Goal: Book appointment/travel/reservation

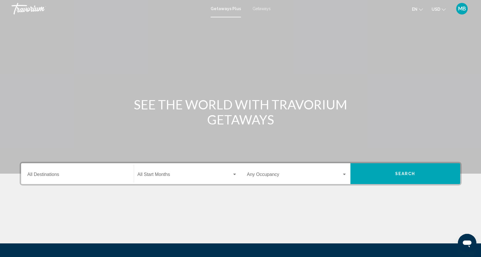
click at [47, 176] on input "Destination All Destinations" at bounding box center [77, 175] width 100 height 5
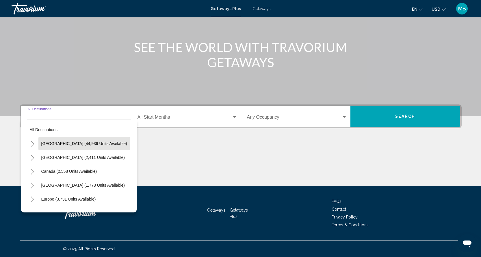
click at [68, 144] on span "[GEOGRAPHIC_DATA] (44,936 units available)" at bounding box center [84, 143] width 86 height 5
type input "**********"
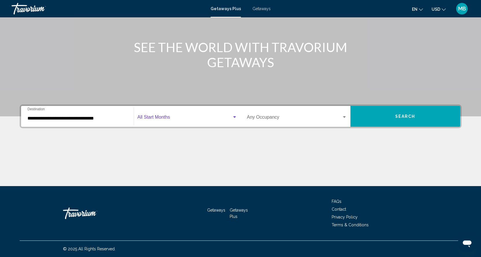
click at [171, 116] on span "Search widget" at bounding box center [185, 118] width 94 height 5
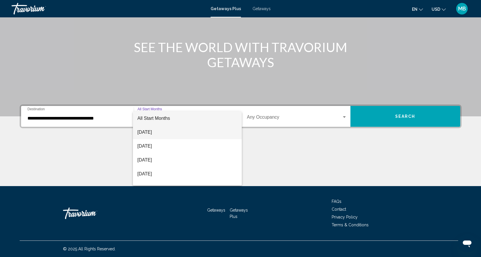
click at [155, 131] on span "[DATE]" at bounding box center [188, 132] width 100 height 14
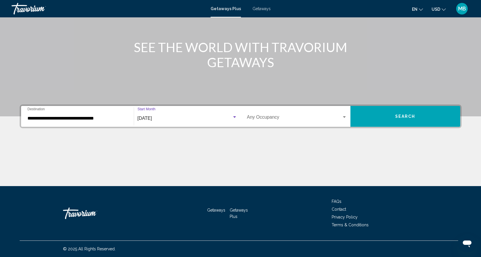
click at [275, 118] on span "Search widget" at bounding box center [294, 118] width 95 height 5
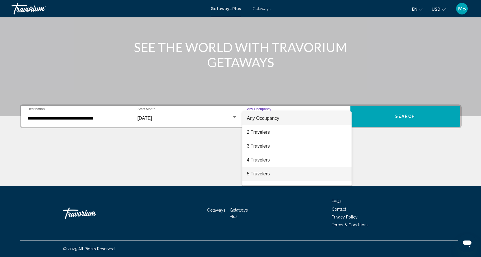
click at [264, 172] on span "5 Travelers" at bounding box center [297, 174] width 100 height 14
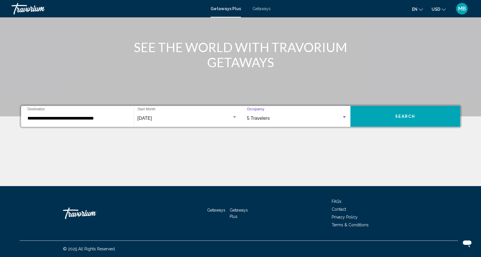
click at [403, 114] on span "Search" at bounding box center [405, 116] width 20 height 5
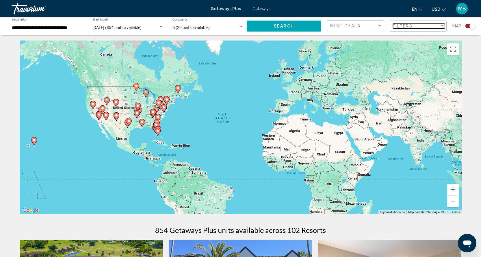
click at [397, 27] on span "Filters" at bounding box center [403, 26] width 20 height 5
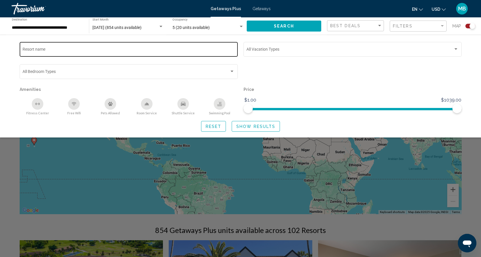
click at [79, 53] on div "Resort name" at bounding box center [129, 49] width 212 height 16
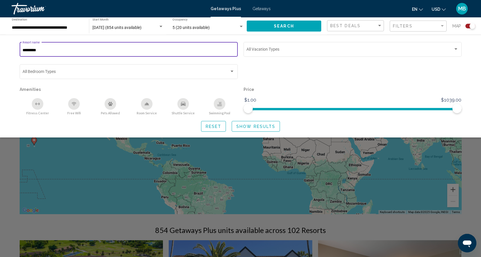
type input "*********"
click at [268, 31] on button "Search" at bounding box center [284, 26] width 75 height 11
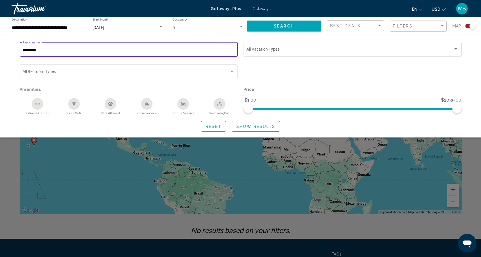
drag, startPoint x: 52, startPoint y: 51, endPoint x: 0, endPoint y: 45, distance: 52.0
click at [0, 45] on div "********* Resort name Vacation Types All Vacation Types Bedroom Types All Bedro…" at bounding box center [240, 86] width 481 height 103
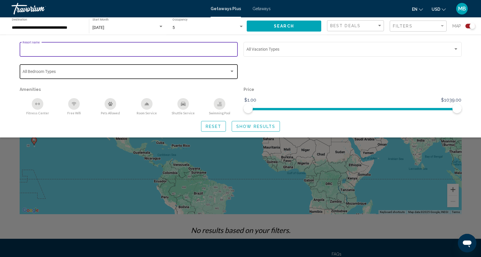
click at [236, 71] on div "Bedroom Types All Bedroom Types" at bounding box center [129, 71] width 218 height 16
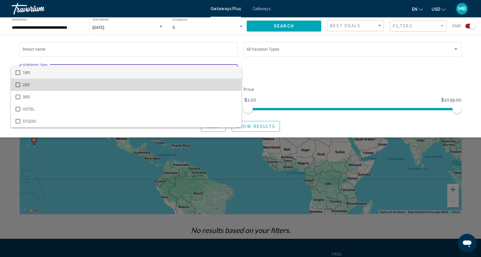
click at [20, 87] on mat-pseudo-checkbox at bounding box center [18, 84] width 5 height 5
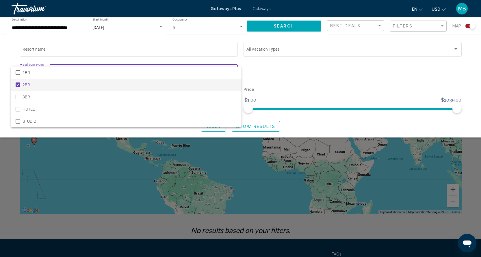
click at [337, 92] on div at bounding box center [240, 128] width 481 height 257
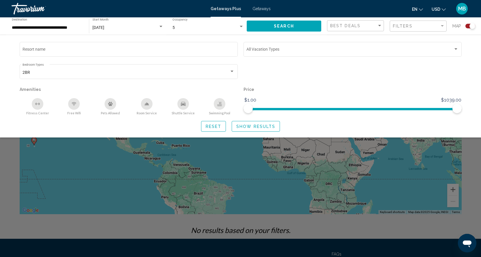
click at [216, 128] on span "Reset" at bounding box center [214, 126] width 16 height 5
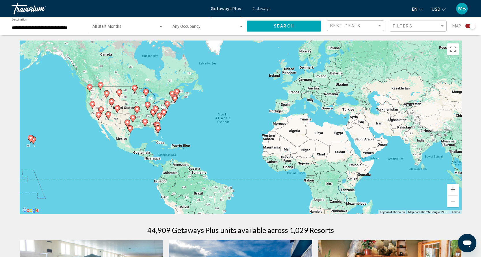
click at [99, 114] on image "Main content" at bounding box center [98, 114] width 3 height 3
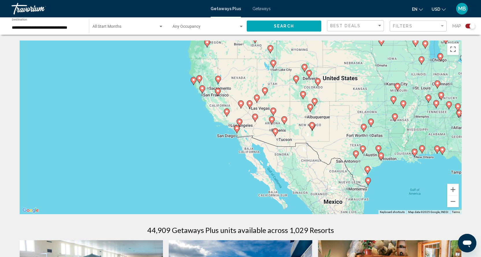
click at [237, 131] on icon "Main content" at bounding box center [236, 129] width 5 height 8
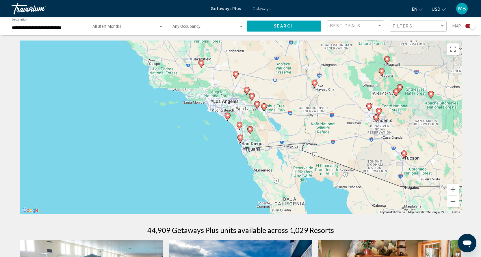
click at [240, 138] on image "Main content" at bounding box center [240, 137] width 3 height 3
type input "**********"
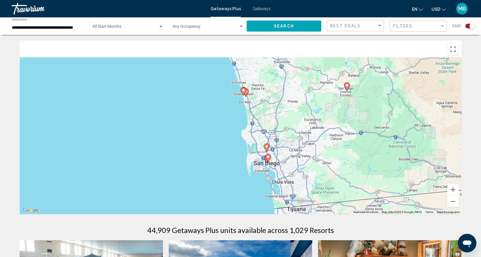
drag, startPoint x: 304, startPoint y: 85, endPoint x: 341, endPoint y: 136, distance: 63.3
click at [341, 136] on div "To activate drag with keyboard, press Alt + Enter. Once in keyboard drag state,…" at bounding box center [241, 126] width 442 height 173
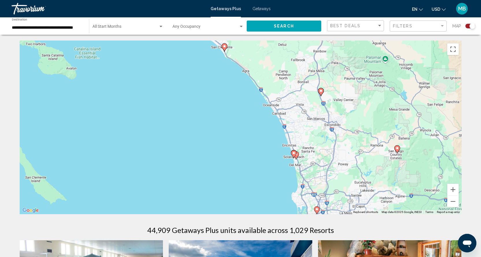
drag, startPoint x: 266, startPoint y: 98, endPoint x: 296, endPoint y: 129, distance: 42.7
click at [296, 129] on div "To activate drag with keyboard, press Alt + Enter. Once in keyboard drag state,…" at bounding box center [241, 126] width 442 height 173
click at [293, 153] on image "Main content" at bounding box center [293, 152] width 3 height 3
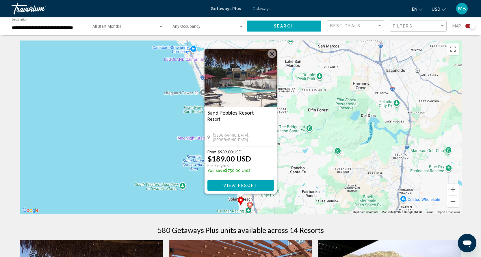
click at [271, 54] on button "Close" at bounding box center [272, 53] width 9 height 9
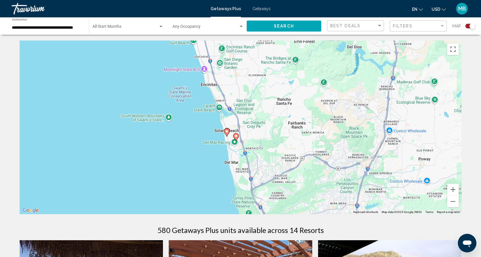
drag, startPoint x: 268, startPoint y: 196, endPoint x: 253, endPoint y: 125, distance: 72.2
click at [253, 125] on div "To activate drag with keyboard, press Alt + Enter. Once in keyboard drag state,…" at bounding box center [241, 126] width 442 height 173
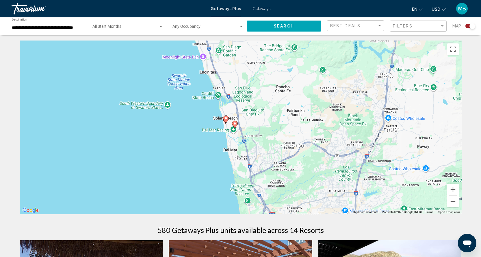
click at [235, 124] on image "Main content" at bounding box center [234, 123] width 3 height 3
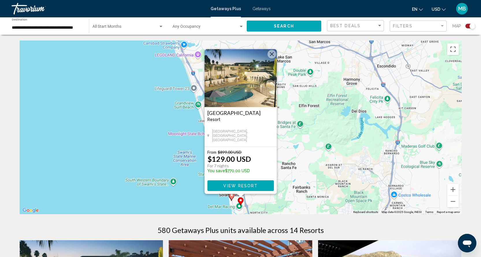
click at [272, 54] on button "Close" at bounding box center [272, 54] width 9 height 9
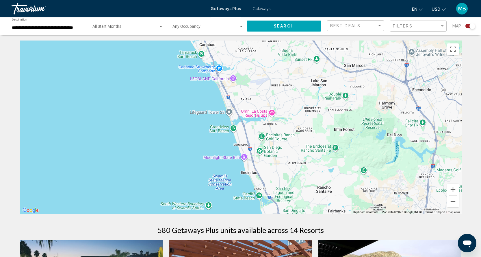
drag, startPoint x: 264, startPoint y: 65, endPoint x: 300, endPoint y: 89, distance: 42.8
click at [300, 89] on div "To activate drag with keyboard, press Alt + Enter. Once in keyboard drag state,…" at bounding box center [241, 126] width 442 height 173
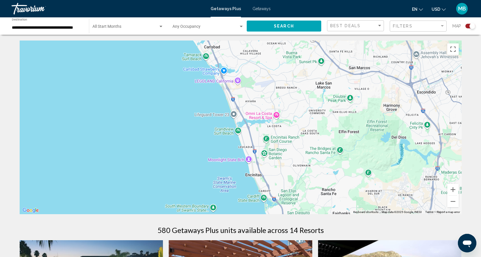
click at [277, 114] on div "To activate drag with keyboard, press Alt + Enter. Once in keyboard drag state,…" at bounding box center [241, 126] width 442 height 173
click at [274, 114] on div "To activate drag with keyboard, press Alt + Enter. Once in keyboard drag state,…" at bounding box center [241, 126] width 442 height 173
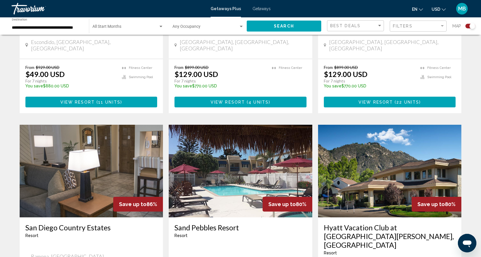
scroll to position [751, 0]
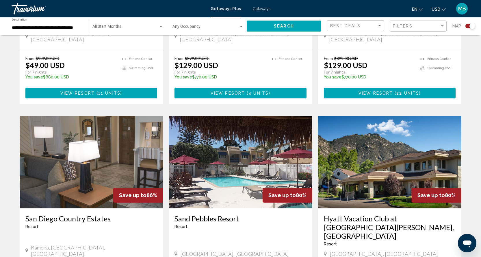
click at [327, 214] on h3 "Hyatt Vacation Club at [GEOGRAPHIC_DATA][PERSON_NAME], [GEOGRAPHIC_DATA]" at bounding box center [390, 227] width 132 height 26
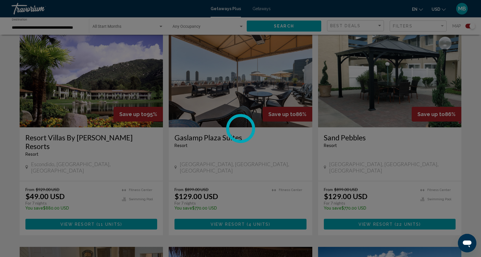
scroll to position [607, 0]
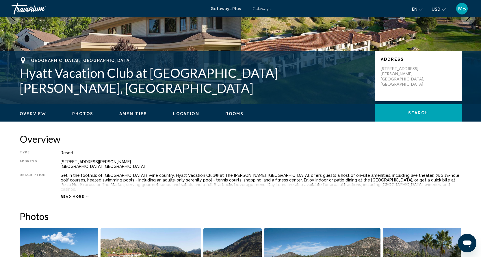
scroll to position [116, 0]
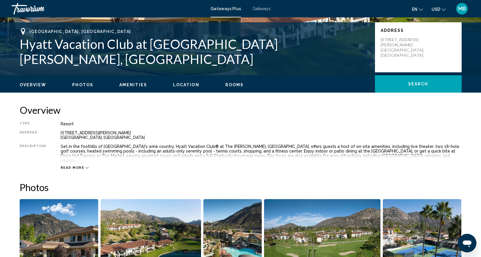
click at [71, 166] on span "Read more" at bounding box center [73, 168] width 24 height 4
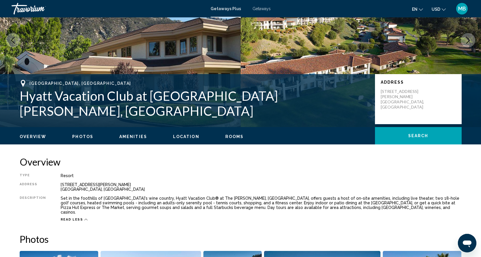
scroll to position [0, 0]
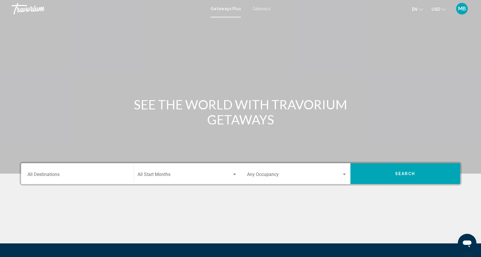
click at [263, 7] on span "Getaways" at bounding box center [262, 8] width 18 height 5
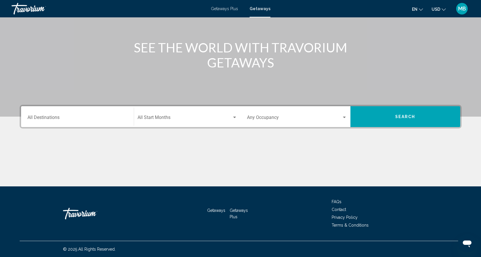
scroll to position [57, 0]
click at [160, 119] on span "Search widget" at bounding box center [185, 118] width 94 height 5
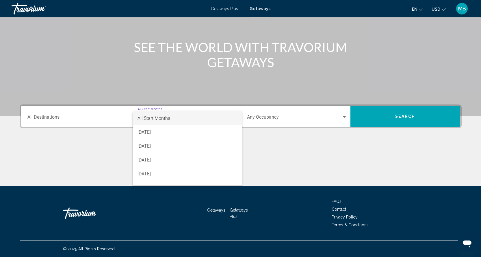
click at [267, 118] on div at bounding box center [240, 128] width 481 height 257
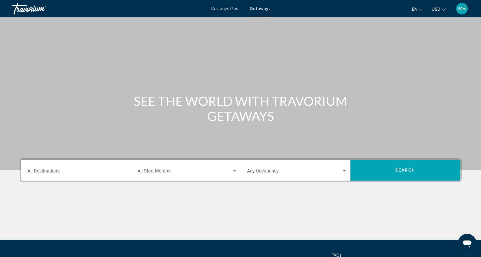
scroll to position [0, 0]
